Goal: Task Accomplishment & Management: Complete application form

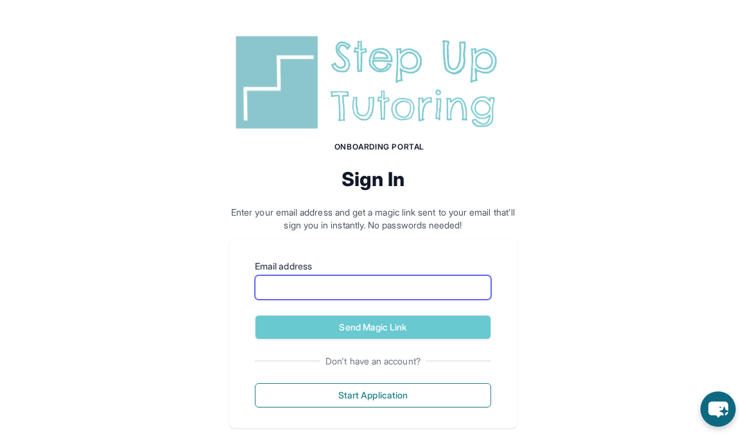
click at [353, 293] on input "Email address" at bounding box center [373, 288] width 236 height 24
type input "**********"
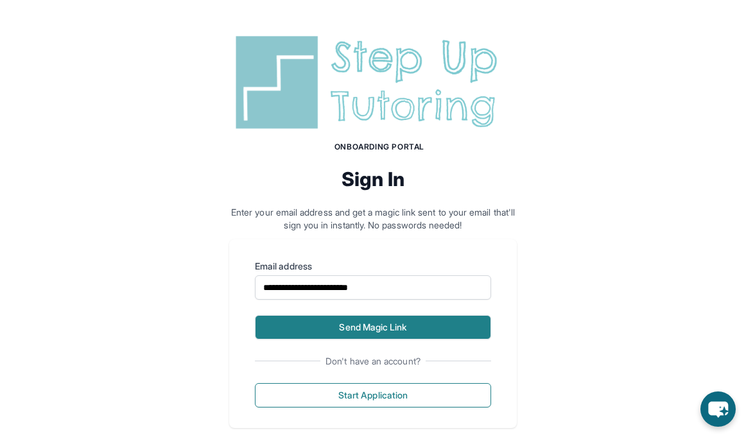
click at [353, 328] on button "Send Magic Link" at bounding box center [373, 327] width 236 height 24
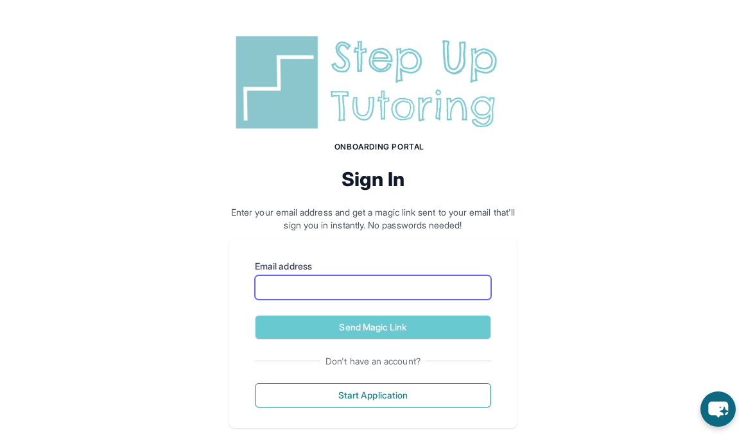
click at [330, 286] on input "Email address" at bounding box center [373, 288] width 236 height 24
type input "**********"
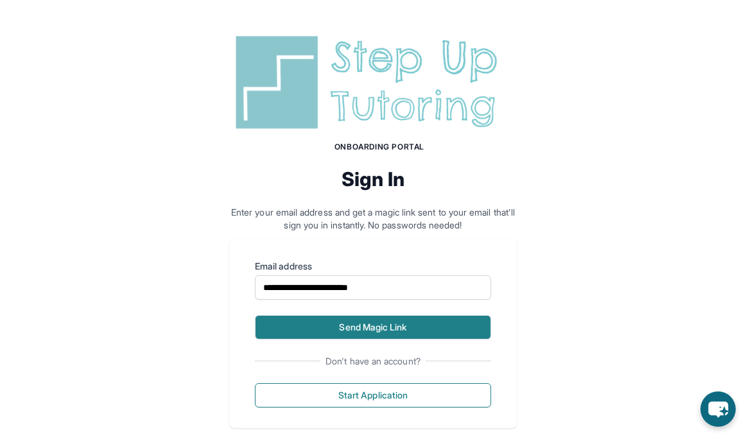
click at [347, 328] on button "Send Magic Link" at bounding box center [373, 327] width 236 height 24
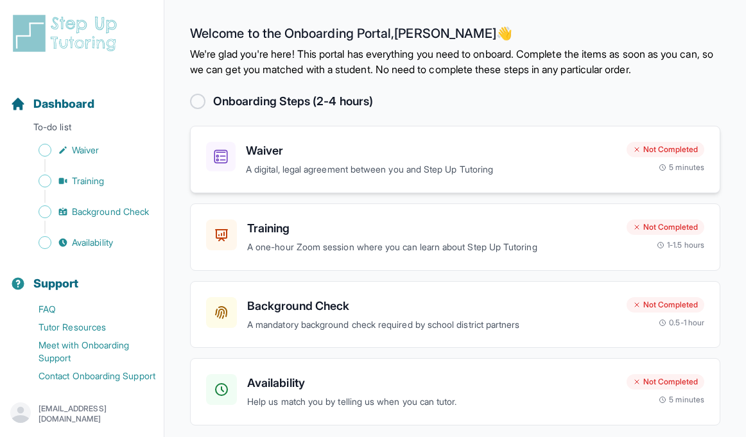
click at [362, 139] on div "Waiver A digital, legal agreement between you and Step Up Tutoring Not Complete…" at bounding box center [455, 159] width 531 height 67
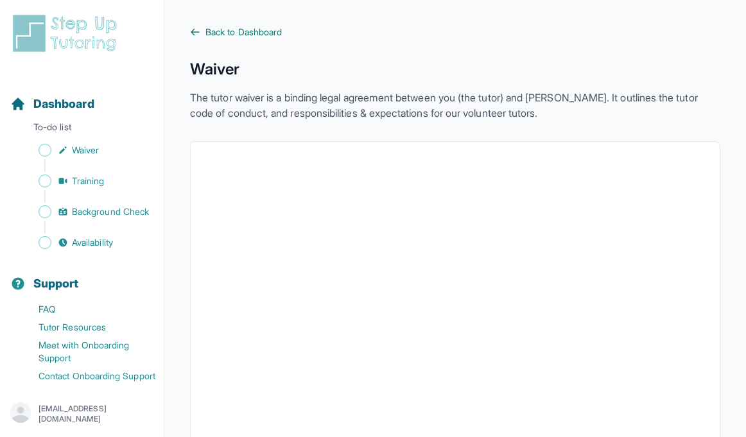
click at [242, 35] on span "Back to Dashboard" at bounding box center [244, 32] width 76 height 13
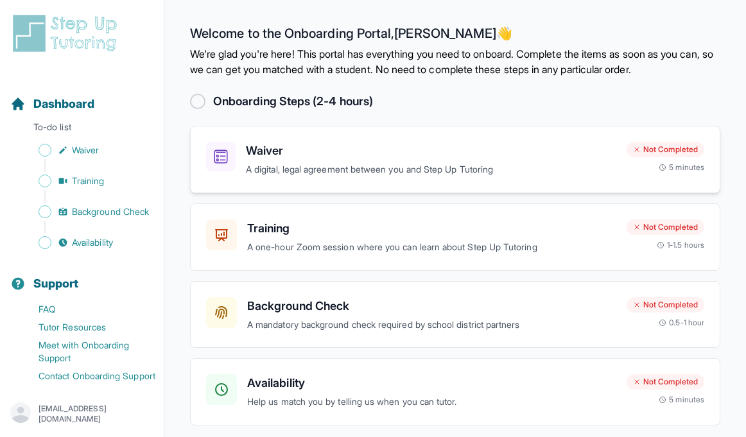
scroll to position [48, 0]
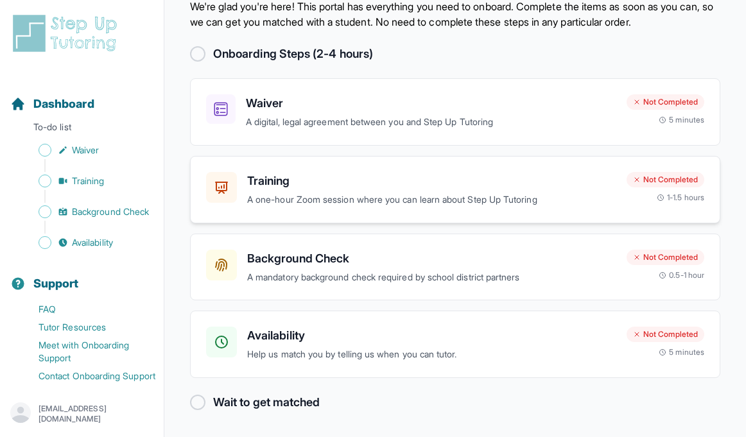
click at [330, 191] on div "Training A one-hour Zoom session where you can learn about Step Up Tutoring" at bounding box center [431, 189] width 369 height 35
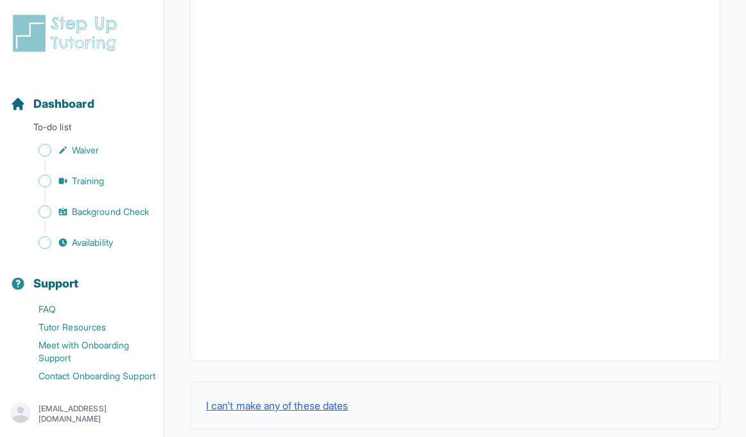
scroll to position [464, 0]
click at [308, 389] on button "I can't make any of these dates" at bounding box center [277, 390] width 142 height 15
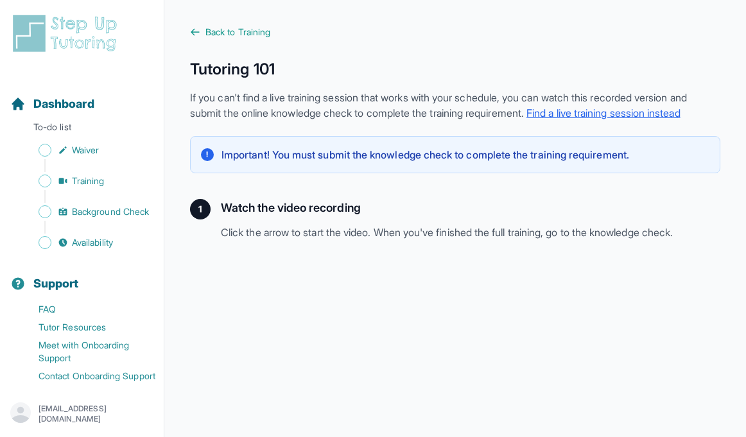
click at [337, 162] on p "Important! You must submit the knowledge check to complete the training require…" at bounding box center [426, 154] width 408 height 15
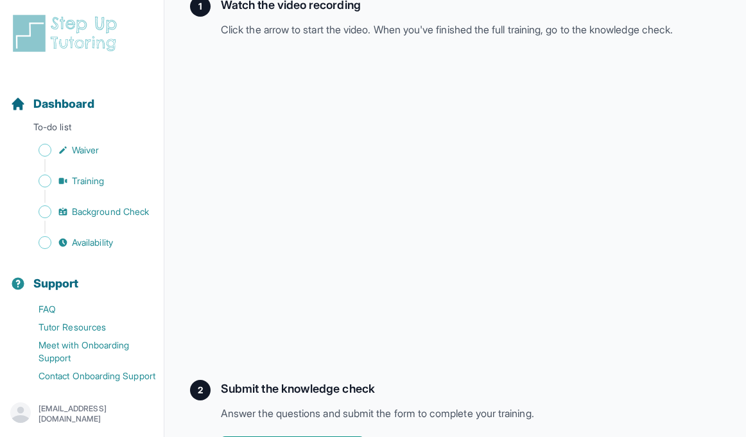
scroll to position [268, 0]
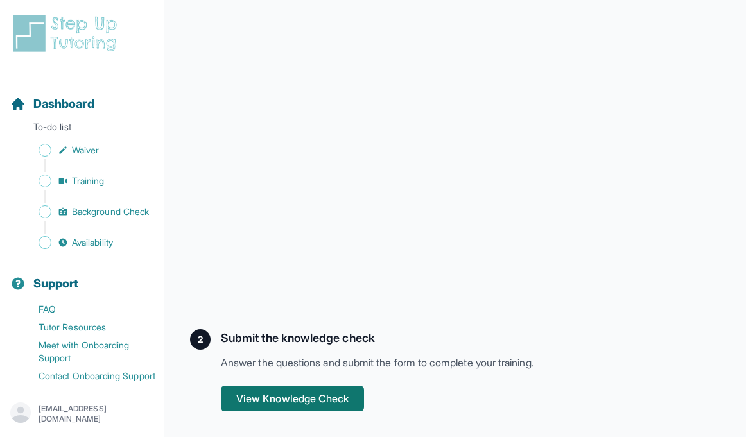
click at [285, 394] on button "View Knowledge Check" at bounding box center [292, 399] width 143 height 26
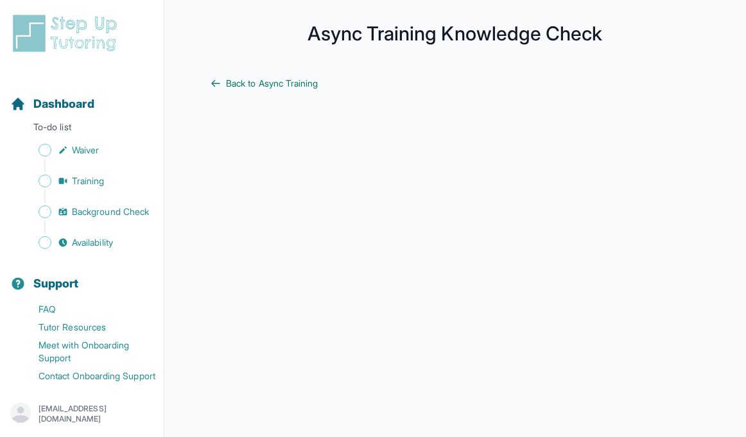
click at [299, 83] on span "Back to Async Training" at bounding box center [272, 83] width 92 height 13
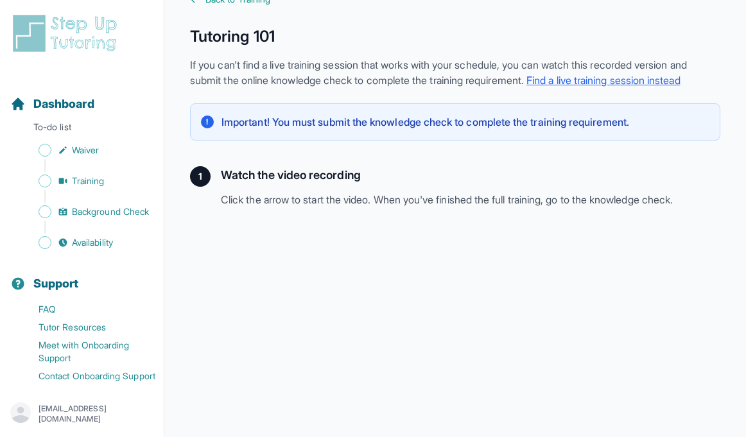
scroll to position [29, 0]
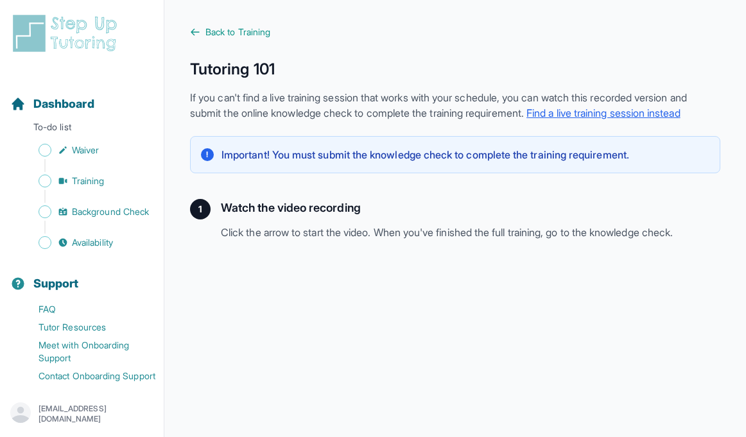
scroll to position [268, 0]
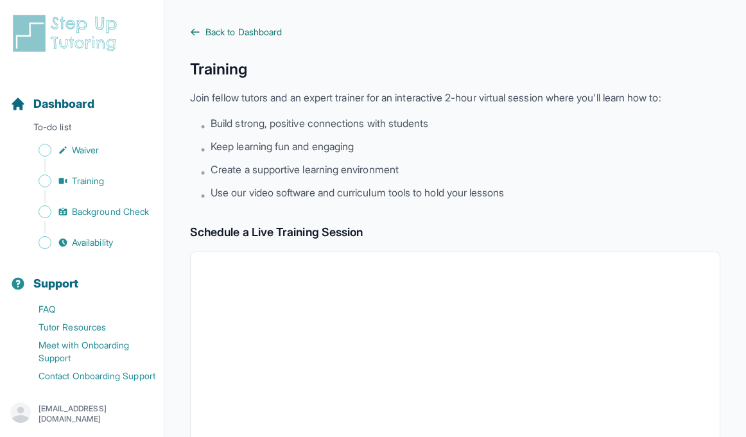
click at [226, 28] on span "Back to Dashboard" at bounding box center [244, 32] width 76 height 13
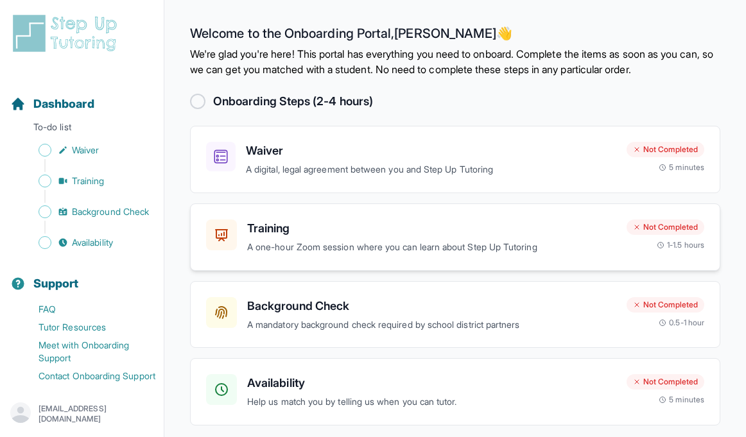
click at [323, 235] on h3 "Training" at bounding box center [431, 229] width 369 height 18
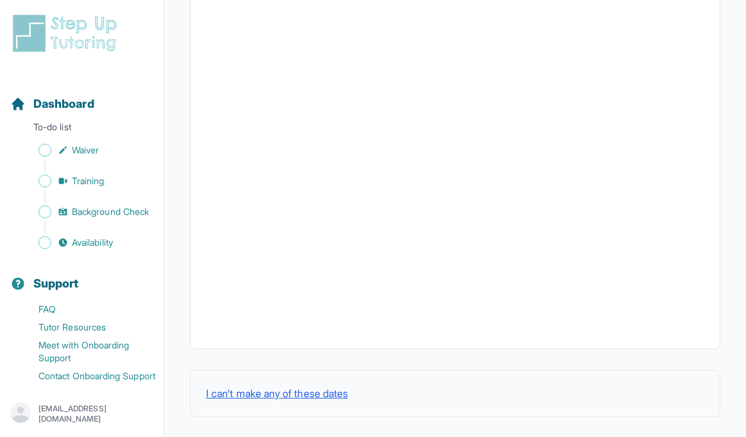
scroll to position [467, 0]
click at [272, 388] on button "I can't make any of these dates" at bounding box center [277, 387] width 142 height 15
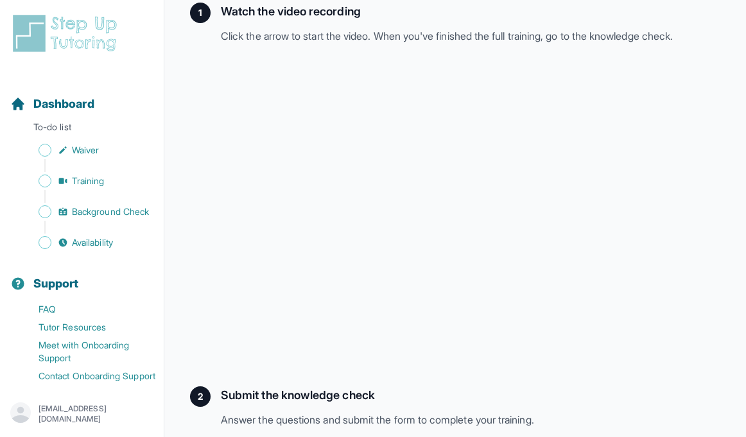
scroll to position [268, 0]
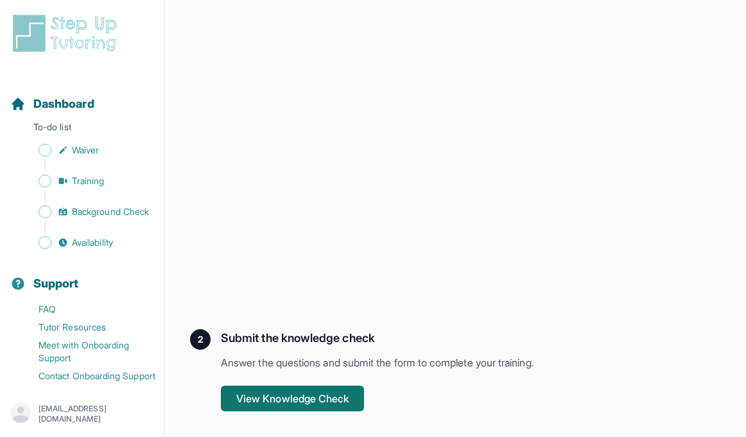
click at [292, 400] on button "View Knowledge Check" at bounding box center [292, 399] width 143 height 26
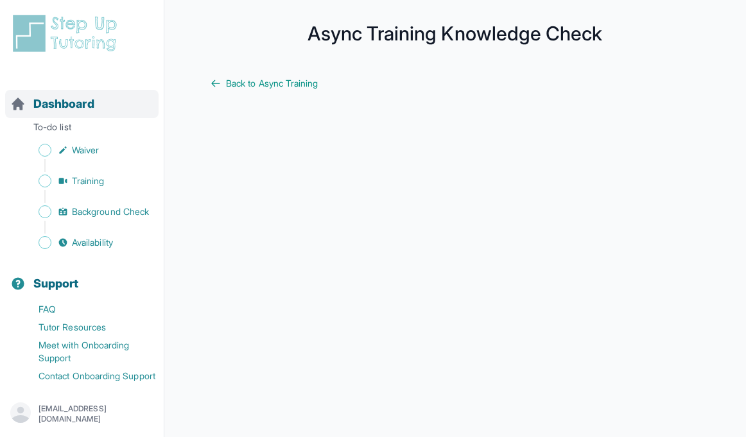
click at [71, 114] on div "Dashboard" at bounding box center [82, 104] width 154 height 28
click at [244, 83] on span "Back to Async Training" at bounding box center [272, 83] width 92 height 13
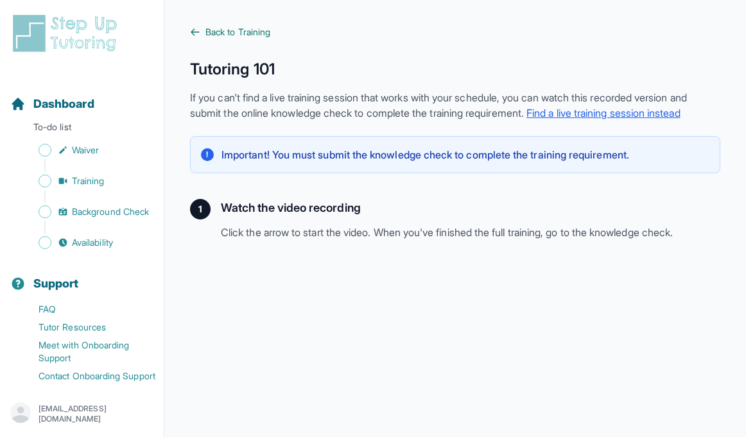
click at [207, 35] on span "Back to Training" at bounding box center [238, 32] width 65 height 13
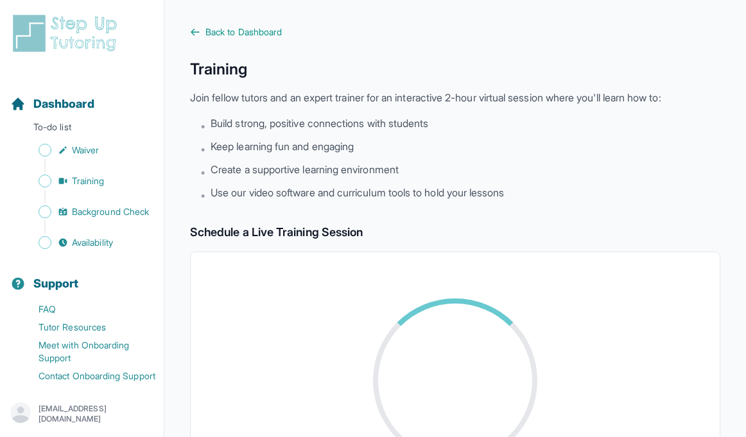
click at [207, 35] on span "Back to Dashboard" at bounding box center [244, 32] width 76 height 13
